Goal: Task Accomplishment & Management: Manage account settings

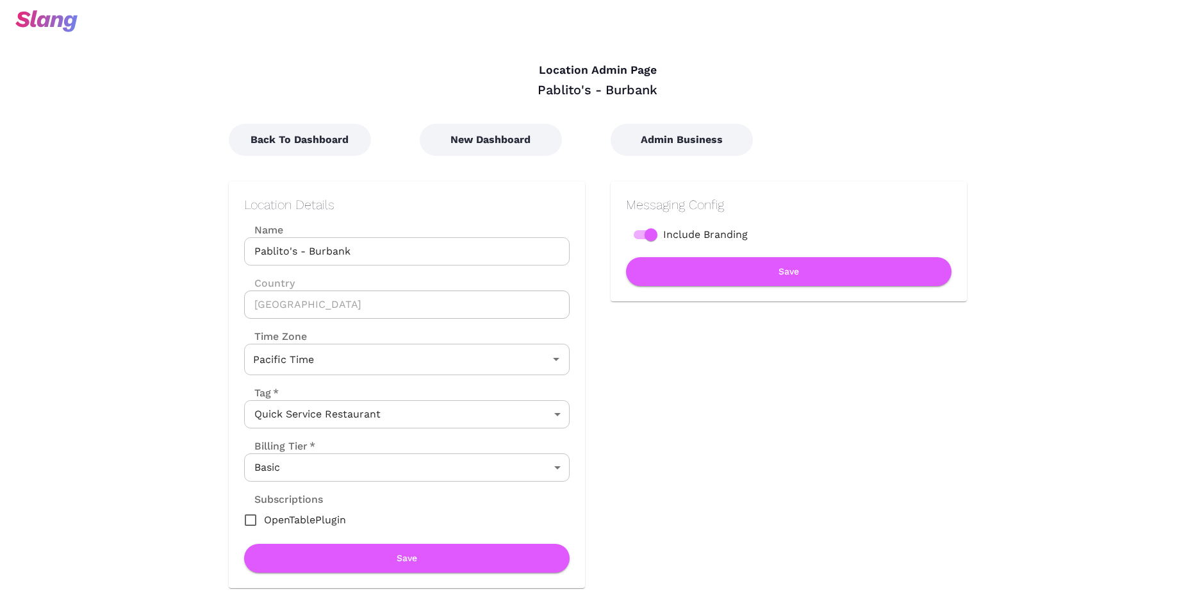
click at [415, 467] on body "Location Admin Page Pablito's - Burbank Back To Dashboard New Dashboard Admin B…" at bounding box center [597, 299] width 1195 height 599
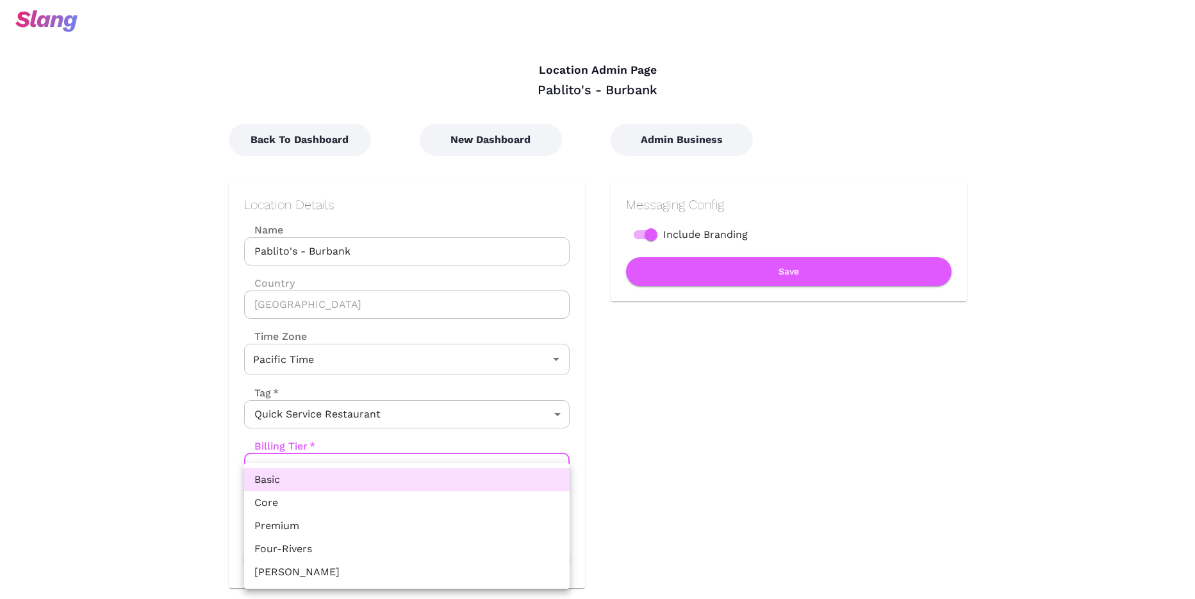
click at [354, 503] on li "Core" at bounding box center [407, 502] width 326 height 23
type input "Core"
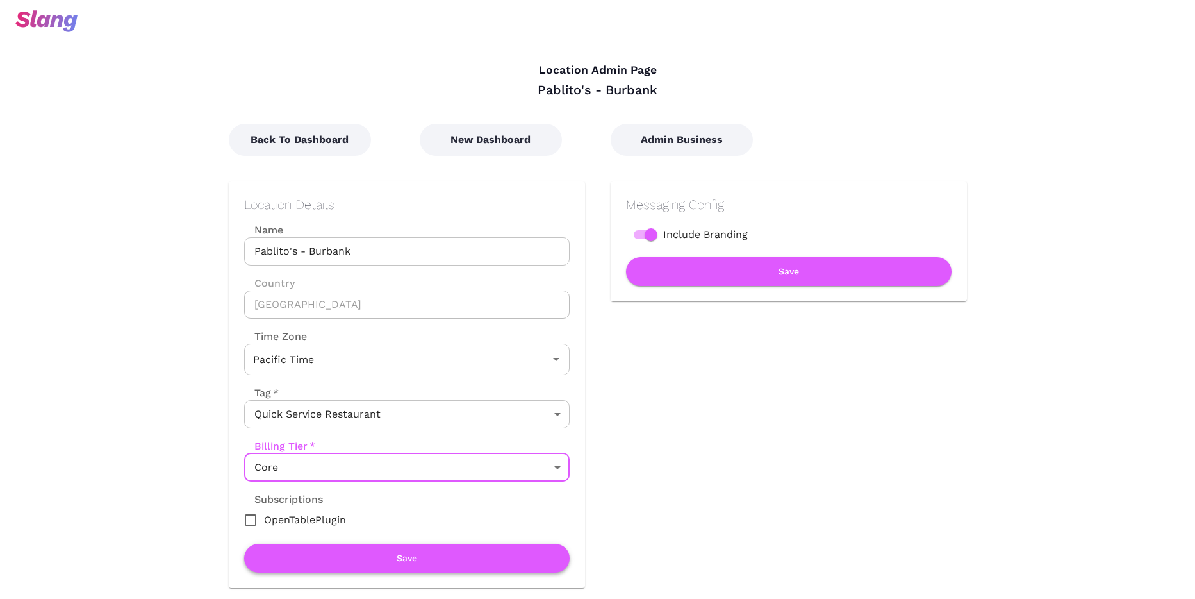
click at [295, 562] on button "Save" at bounding box center [407, 557] width 326 height 29
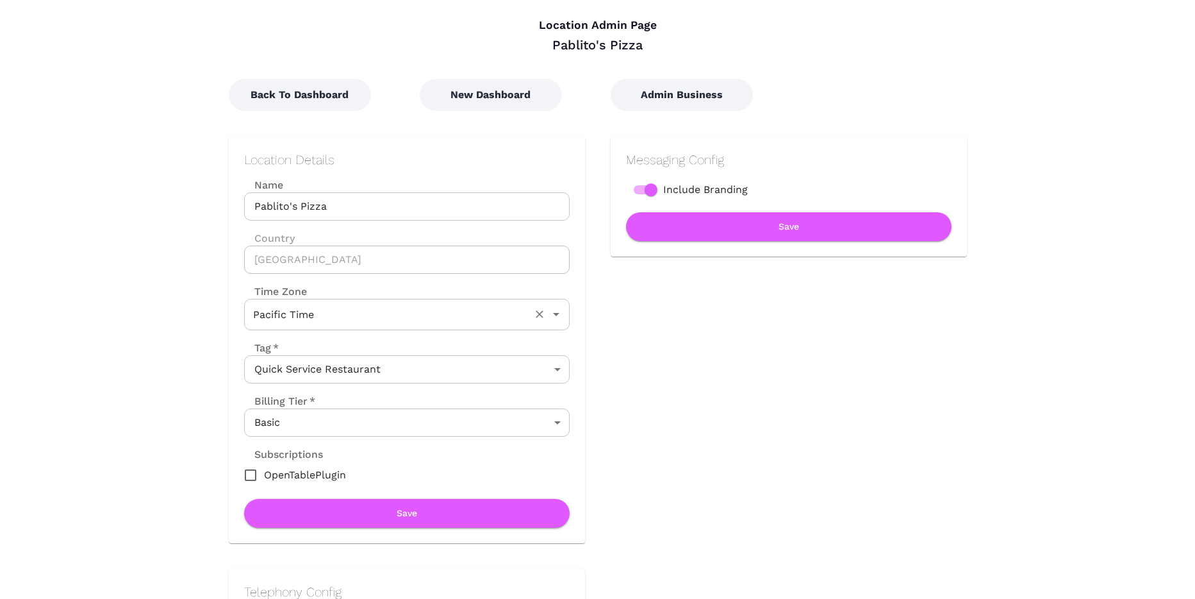
scroll to position [78, 0]
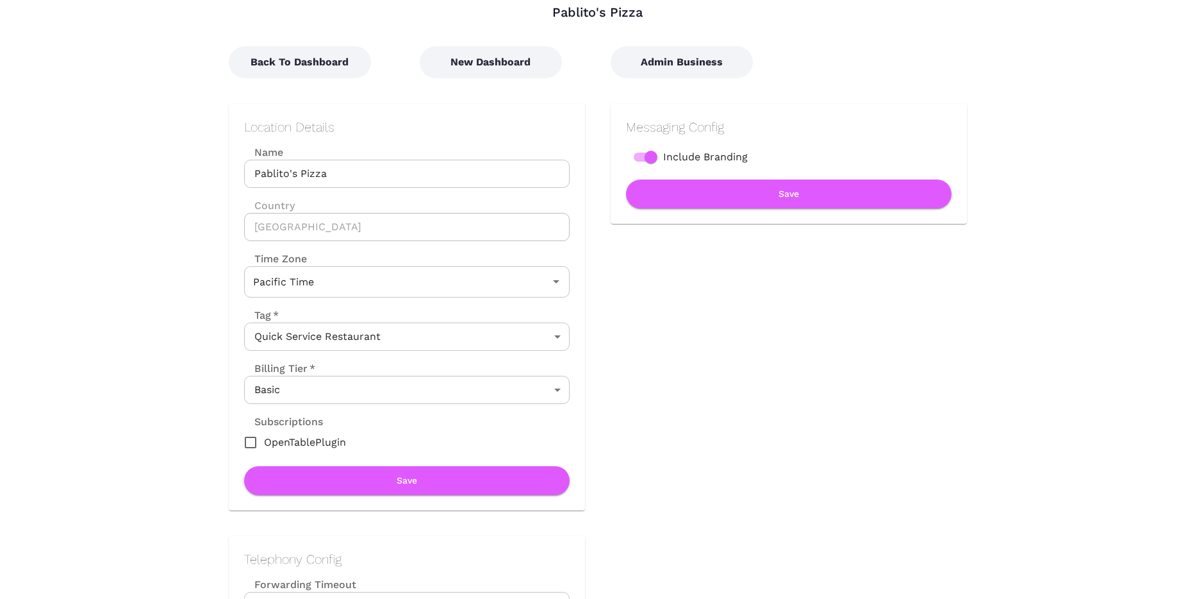
click at [551, 386] on body "Location Admin Page Pablito's Pizza Back To Dashboard New Dashboard Admin Busin…" at bounding box center [597, 221] width 1195 height 599
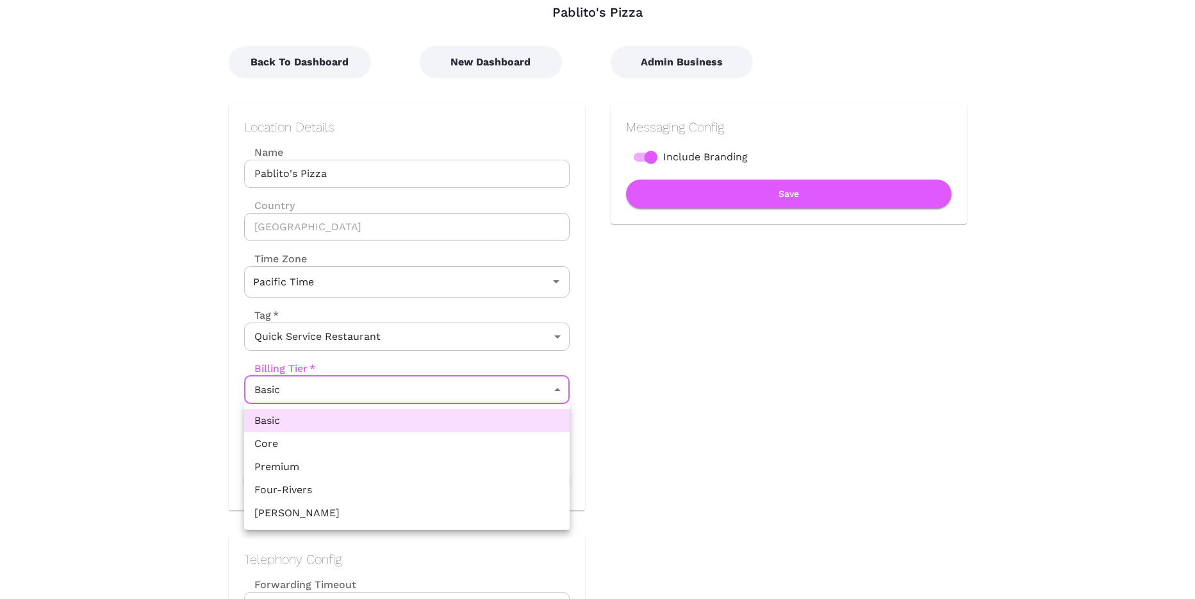
click at [472, 438] on li "Core" at bounding box center [407, 443] width 326 height 23
type input "Core"
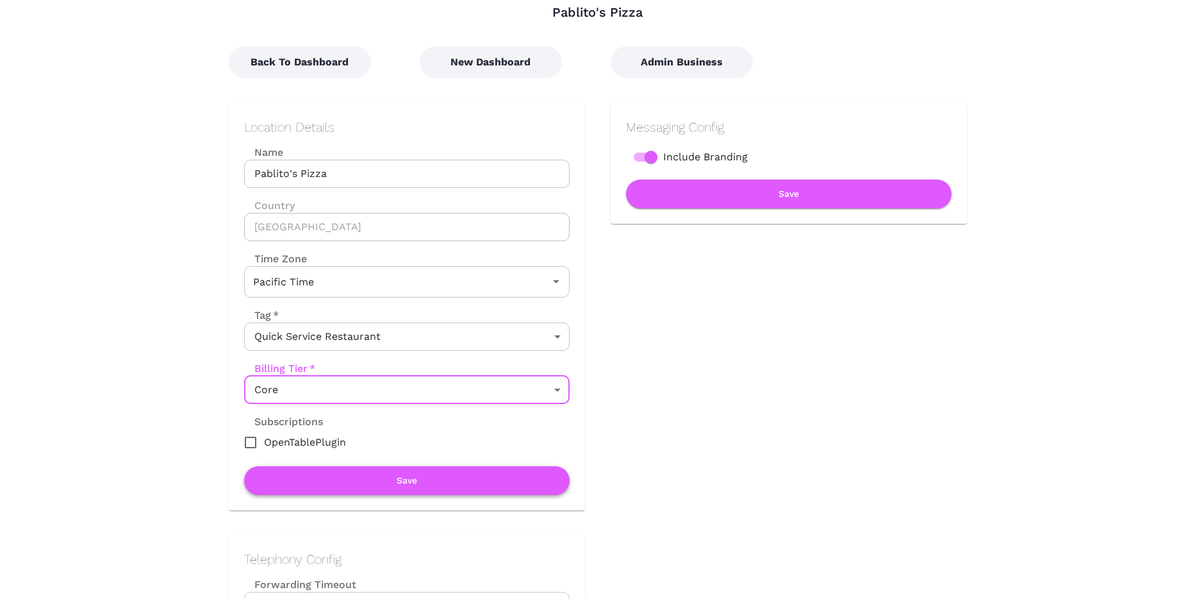
click at [450, 475] on button "Save" at bounding box center [407, 480] width 326 height 29
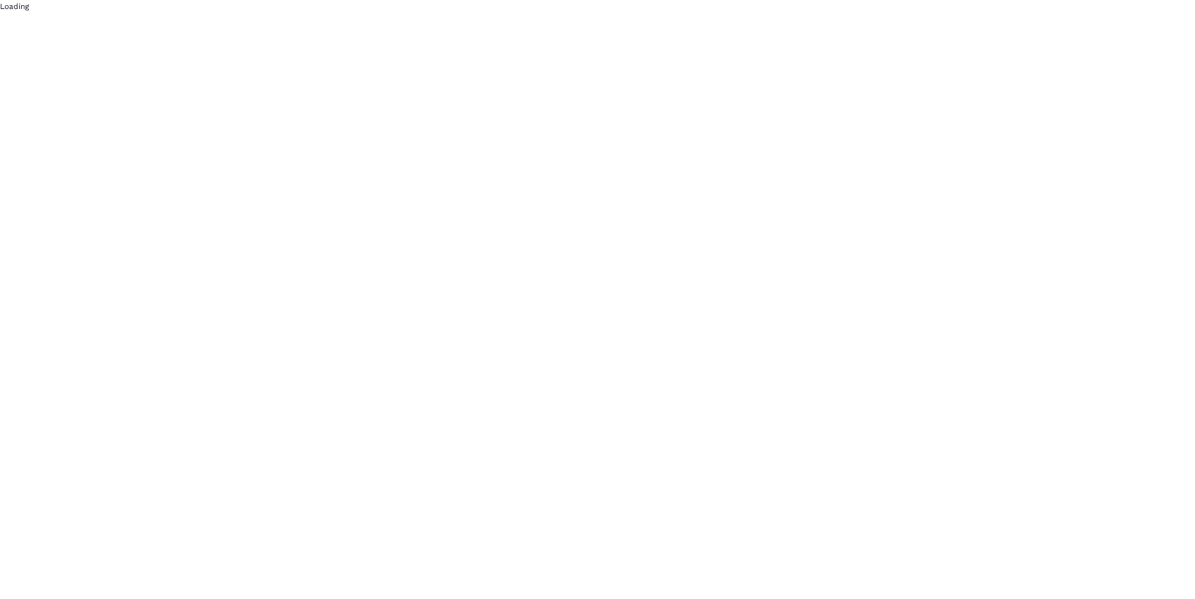
scroll to position [0, 0]
